Goal: Check status

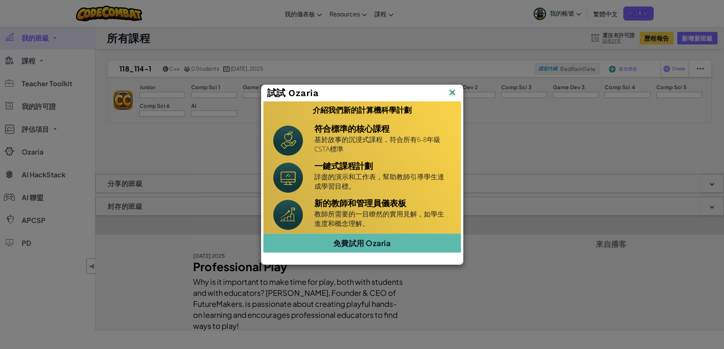
click at [0, 0] on img at bounding box center [0, 0] width 0 height 0
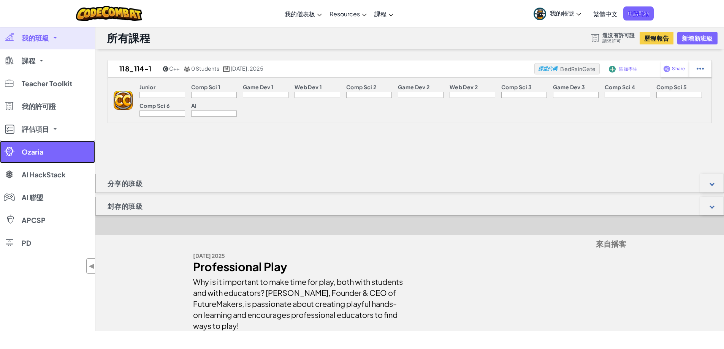
click at [40, 155] on span "Ozaria" at bounding box center [33, 152] width 22 height 7
click at [145, 88] on p "Junior" at bounding box center [147, 87] width 16 height 6
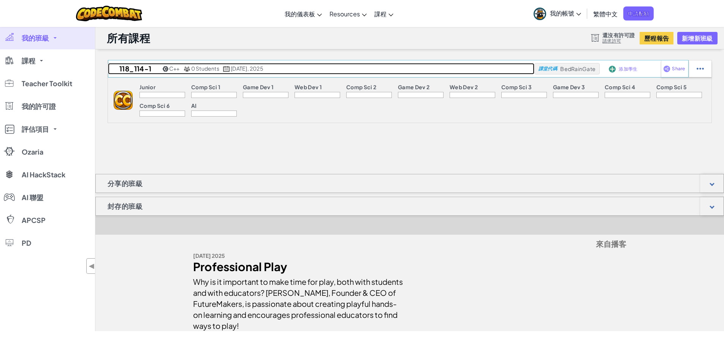
click at [227, 67] on img at bounding box center [226, 69] width 7 height 6
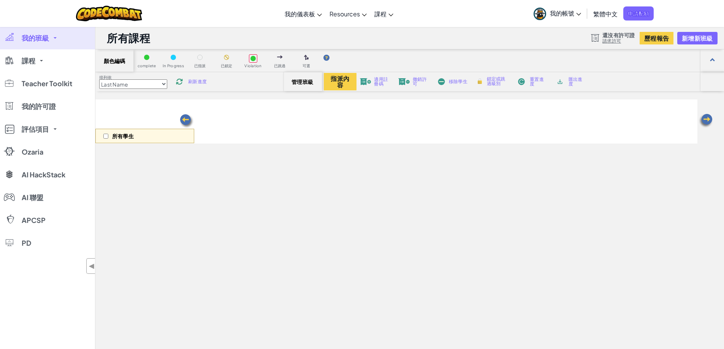
select select "560f1a9f22961295f9427742"
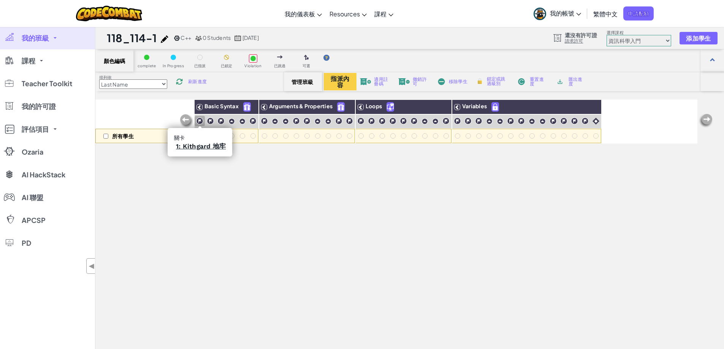
click at [198, 122] on img at bounding box center [199, 120] width 7 height 7
click at [224, 119] on img at bounding box center [220, 120] width 7 height 7
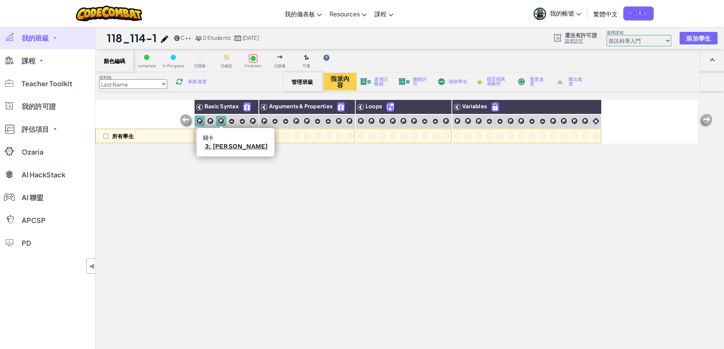
click at [224, 124] on img at bounding box center [220, 120] width 7 height 7
click at [199, 124] on img at bounding box center [199, 120] width 7 height 7
click at [222, 147] on link "3: [PERSON_NAME]" at bounding box center [236, 147] width 63 height 8
click at [252, 147] on link "4. 概念挑戰: 細心腳步" at bounding box center [254, 147] width 65 height 8
click at [263, 122] on img at bounding box center [264, 120] width 7 height 7
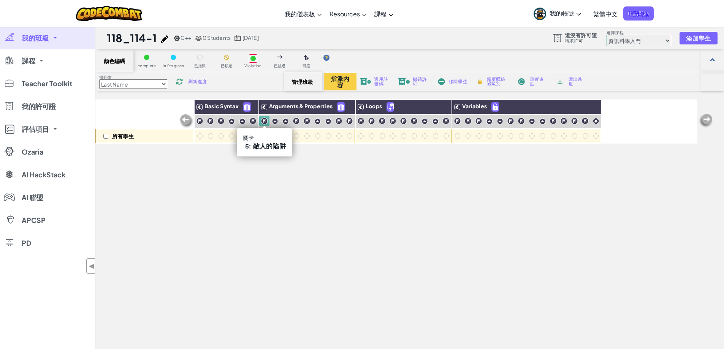
click at [265, 124] on div at bounding box center [264, 121] width 10 height 10
click at [269, 93] on div "顏色編碼 complete In Progress 已指派 已鎖定 Violation 已跳過 可選 排列依 Last Name first Name Pro…" at bounding box center [409, 234] width 629 height 370
click at [269, 143] on div at bounding box center [264, 136] width 11 height 14
click at [266, 147] on link "5: 敵人的陷阱" at bounding box center [265, 147] width 41 height 8
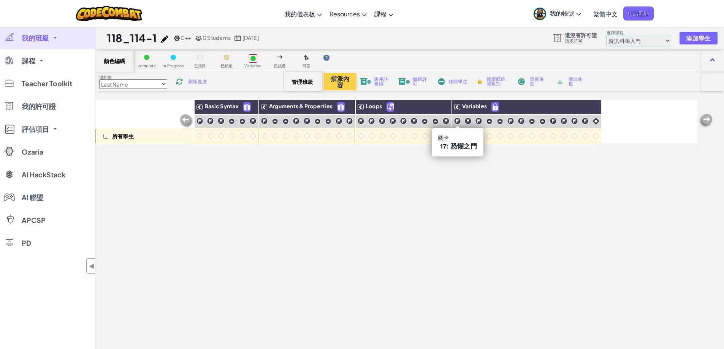
click at [454, 147] on span "17: 恐懼之門" at bounding box center [458, 147] width 37 height 8
click at [463, 146] on span "17: 恐懼之門" at bounding box center [458, 147] width 37 height 8
